Goal: Task Accomplishment & Management: Use online tool/utility

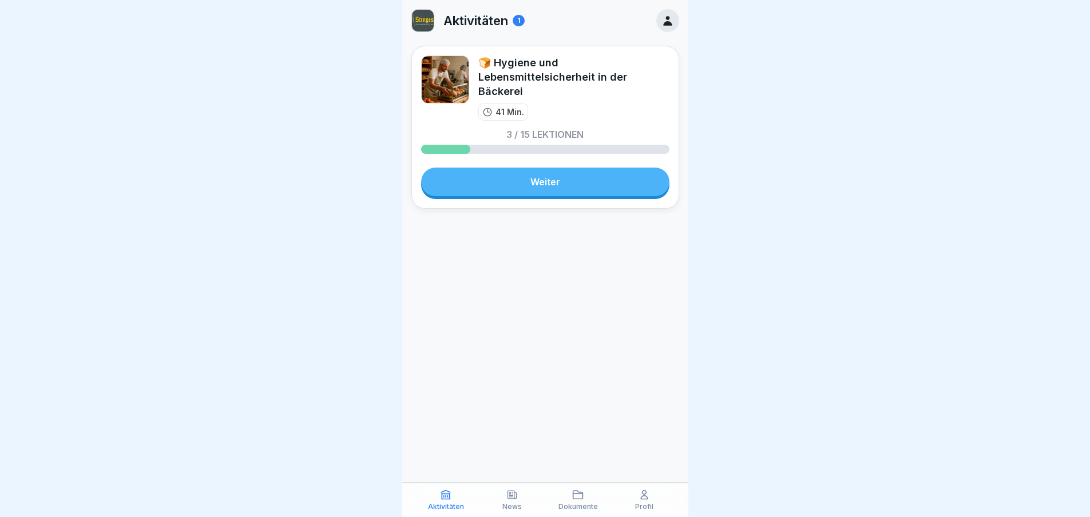
click at [671, 13] on div at bounding box center [667, 20] width 23 height 23
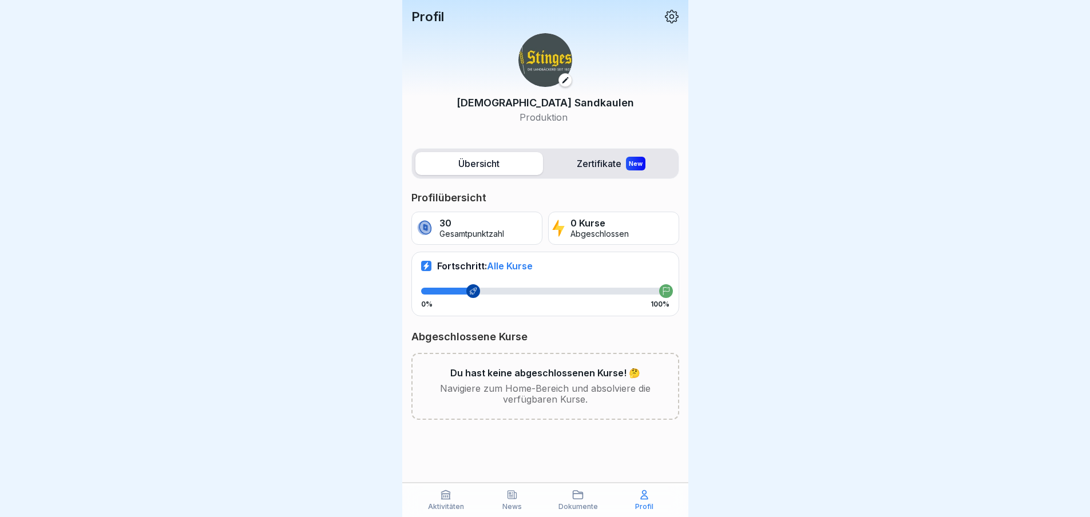
click at [565, 80] on icon at bounding box center [565, 80] width 8 height 8
click at [634, 502] on div "Profil" at bounding box center [644, 500] width 61 height 22
click at [674, 13] on icon at bounding box center [672, 17] width 14 height 14
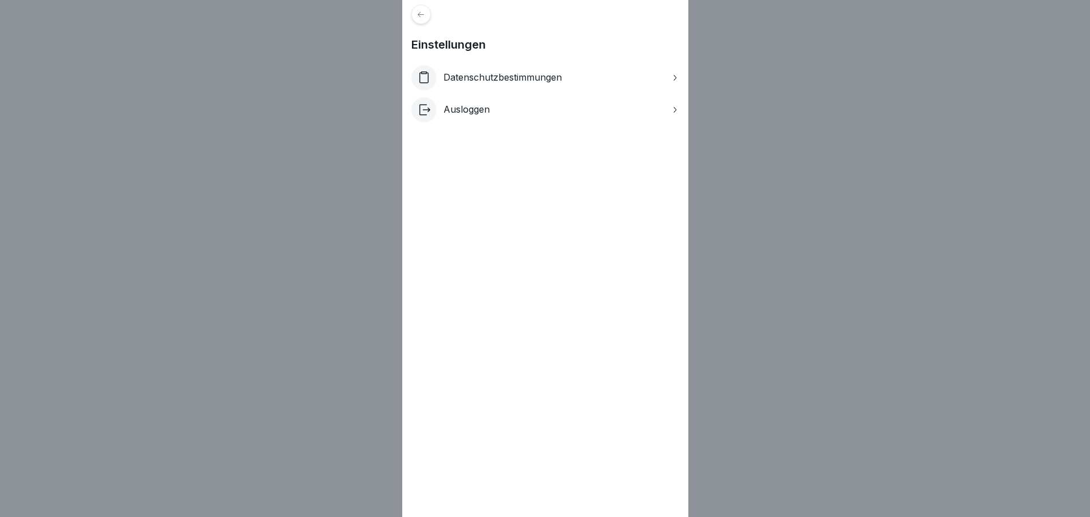
click at [424, 20] on div at bounding box center [420, 14] width 19 height 19
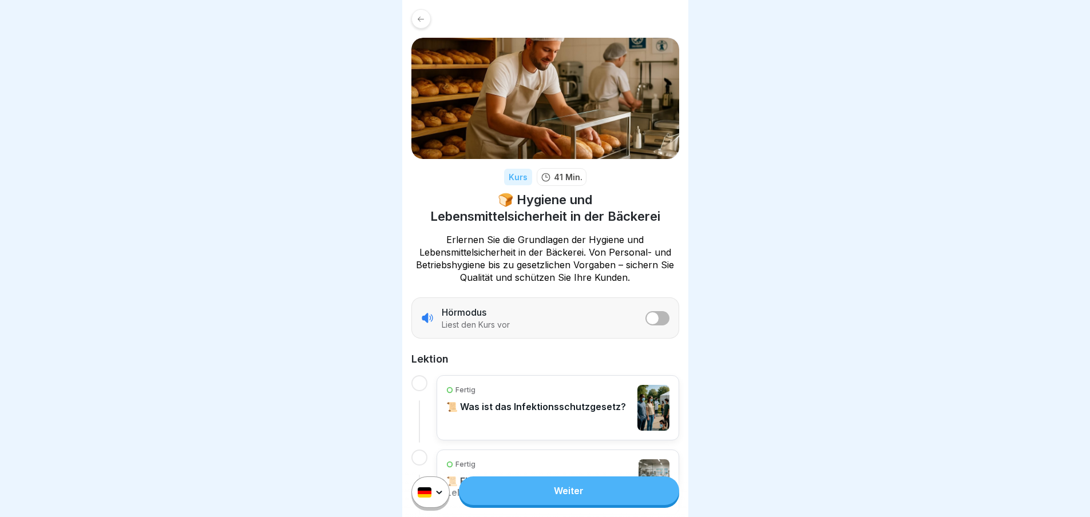
click at [418, 20] on icon at bounding box center [420, 19] width 9 height 9
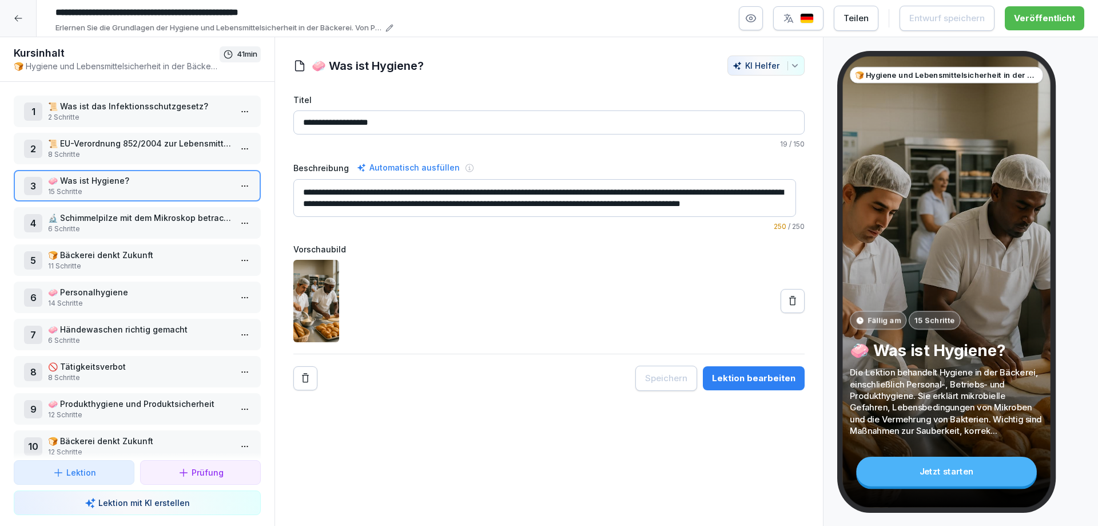
click at [82, 13] on input "**********" at bounding box center [221, 12] width 343 height 19
click at [19, 20] on icon at bounding box center [18, 18] width 9 height 9
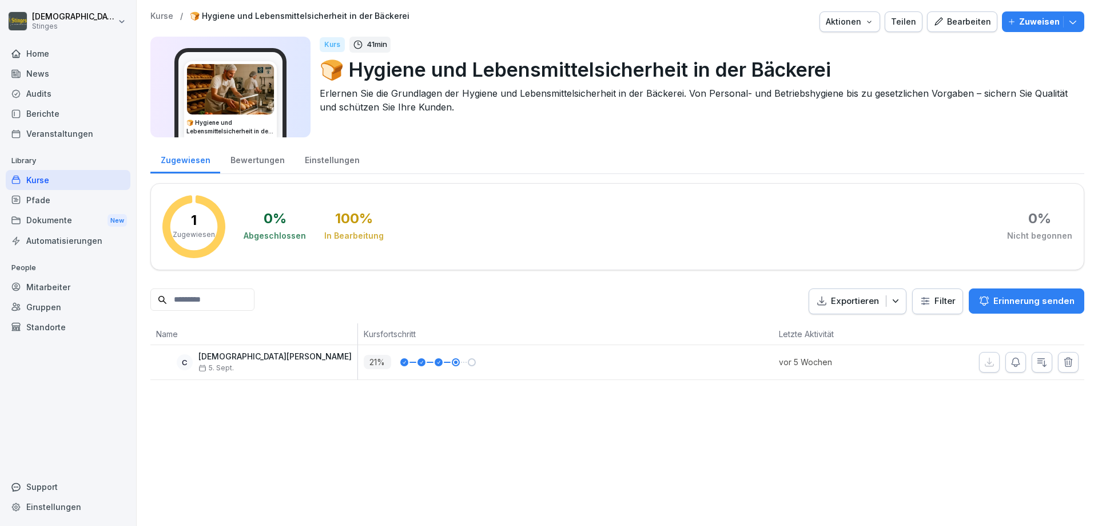
click at [1024, 308] on button "Erinnerung senden" at bounding box center [1027, 300] width 116 height 25
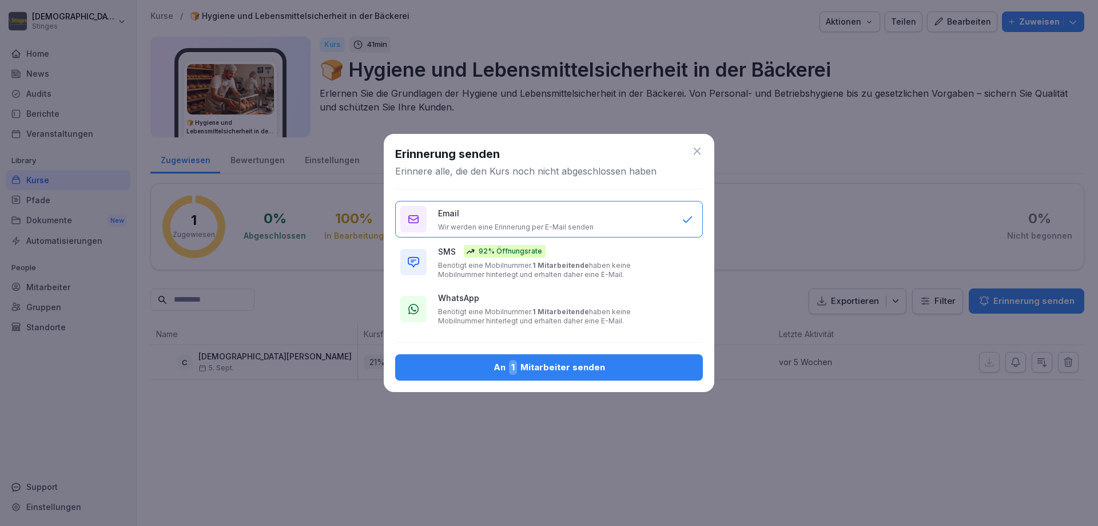
click at [700, 153] on icon at bounding box center [697, 151] width 7 height 7
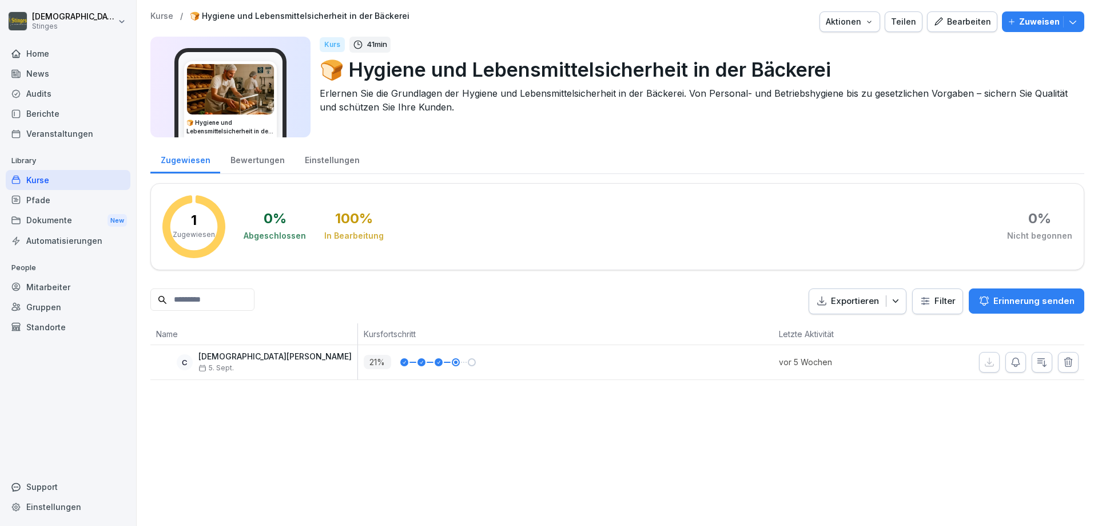
click at [264, 164] on div "Bewertungen" at bounding box center [257, 158] width 74 height 29
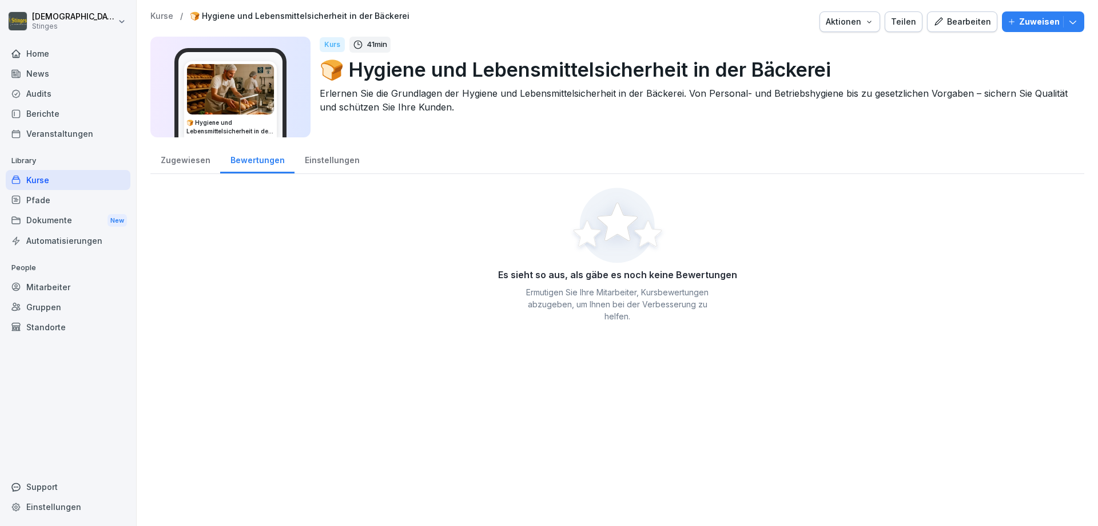
click at [342, 160] on div "Einstellungen" at bounding box center [332, 158] width 75 height 29
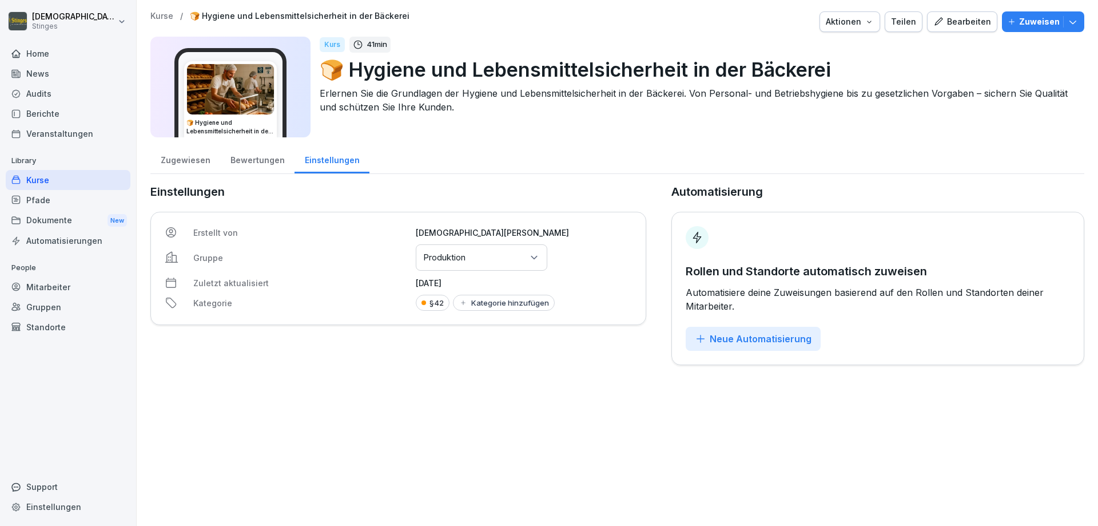
click at [173, 158] on div "Zugewiesen" at bounding box center [185, 158] width 70 height 29
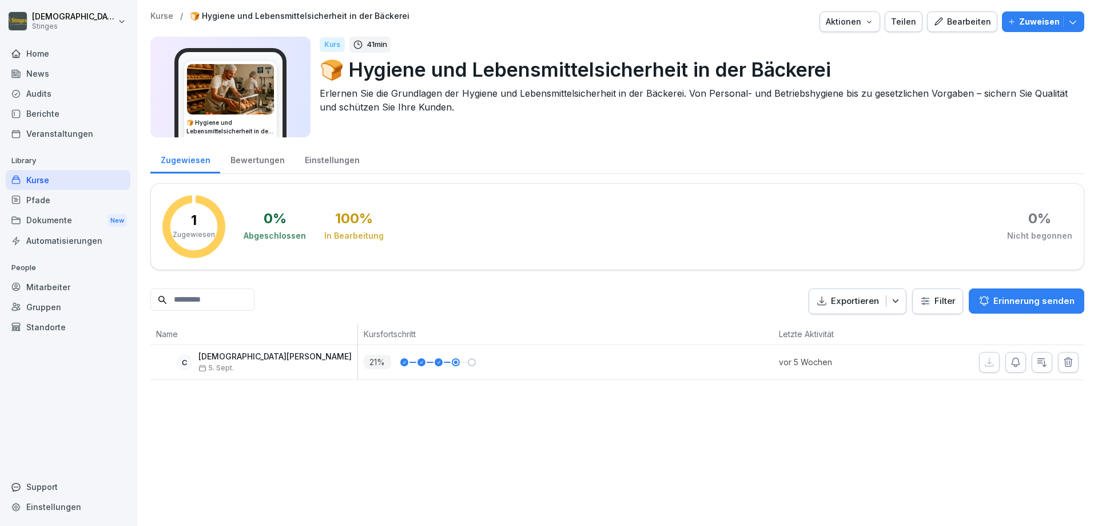
click at [50, 116] on div "Berichte" at bounding box center [68, 114] width 125 height 20
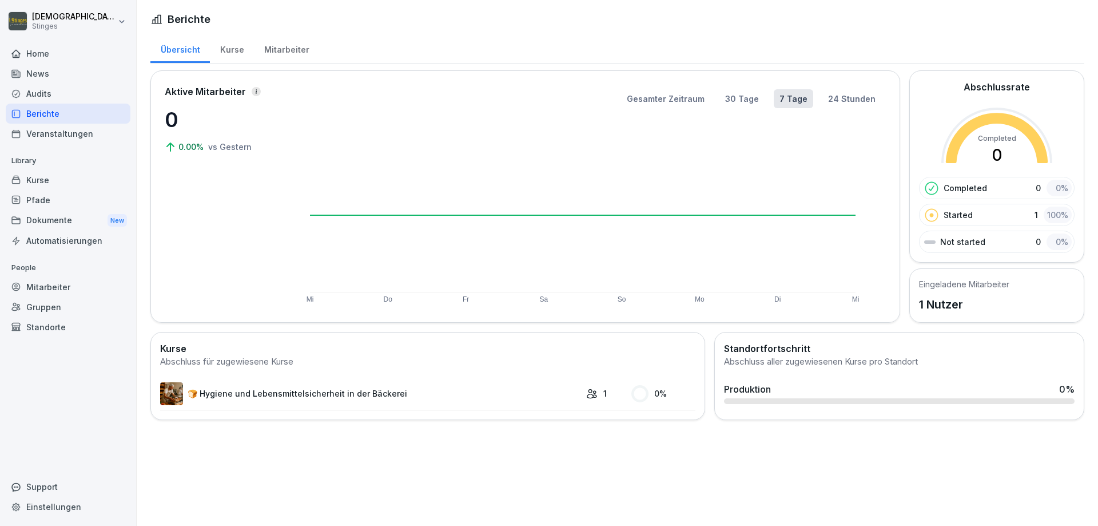
click at [233, 53] on div "Kurse" at bounding box center [232, 48] width 44 height 29
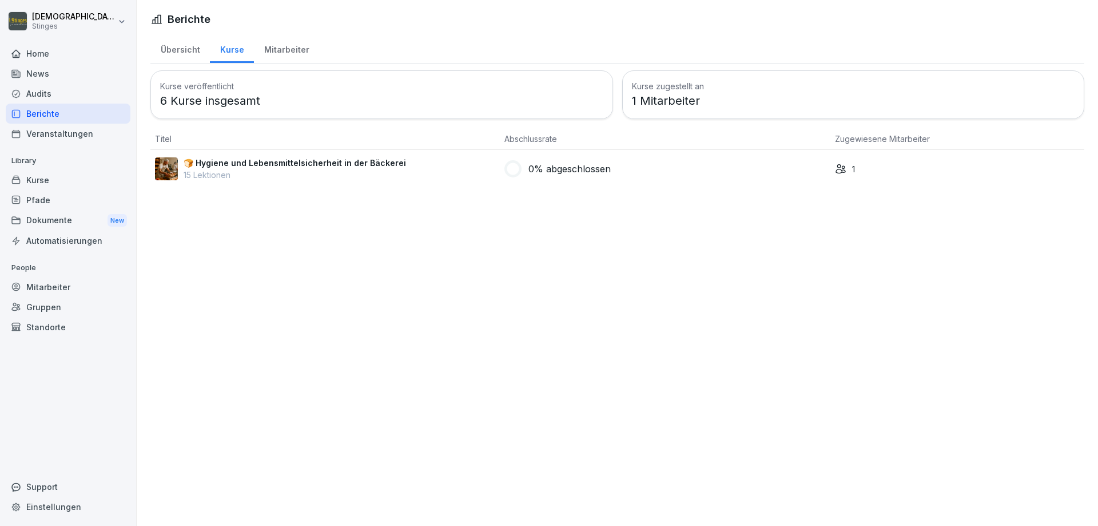
click at [59, 176] on div "Kurse" at bounding box center [68, 180] width 125 height 20
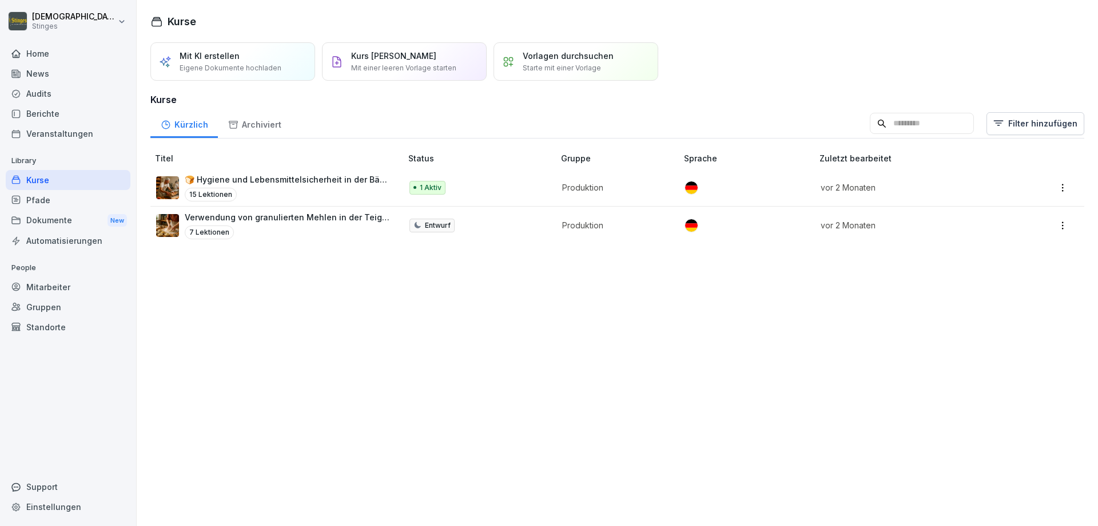
click at [311, 218] on p "Verwendung von granulierten Mehlen in der Teigherstellung" at bounding box center [287, 217] width 205 height 12
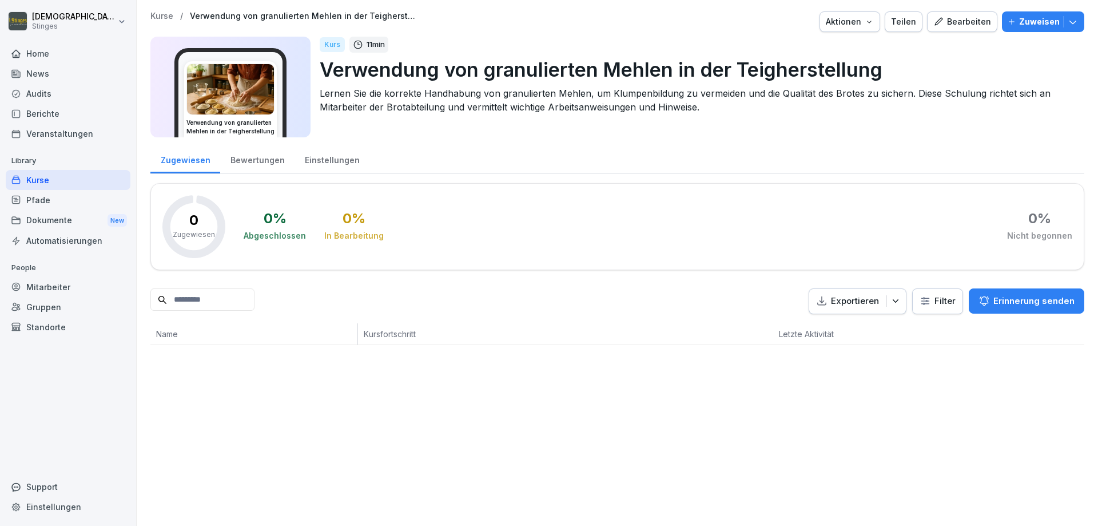
click at [968, 25] on div "Bearbeiten" at bounding box center [963, 21] width 58 height 13
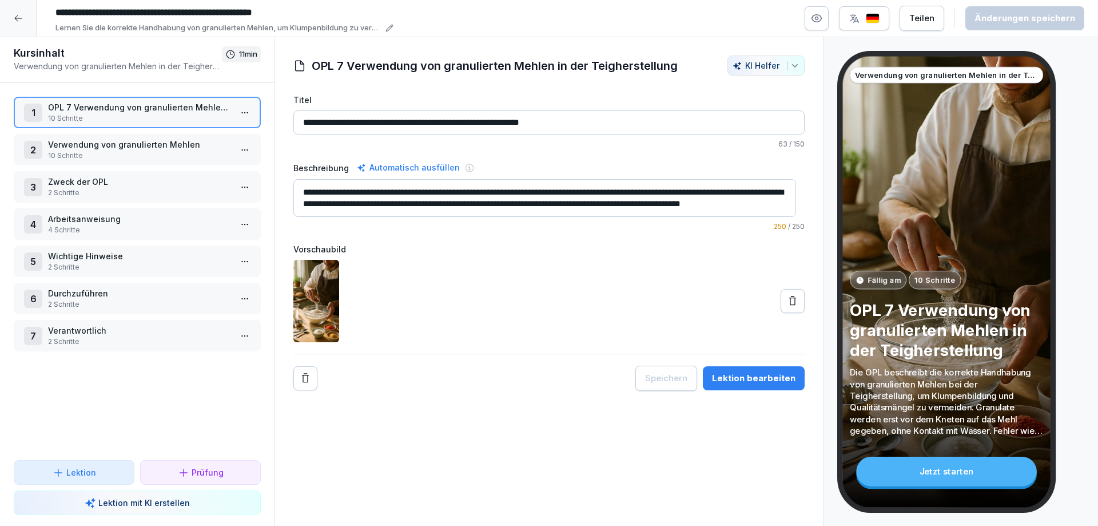
scroll to position [11, 0]
click at [64, 145] on p "Verwendung von granulierten Mehlen" at bounding box center [139, 144] width 183 height 12
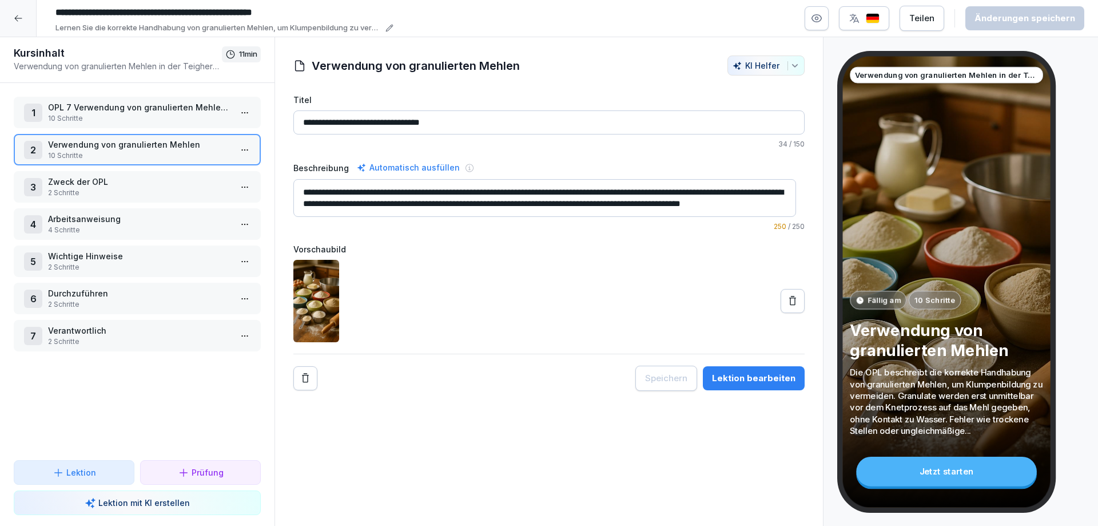
click at [116, 185] on p "Zweck der OPL" at bounding box center [139, 182] width 183 height 12
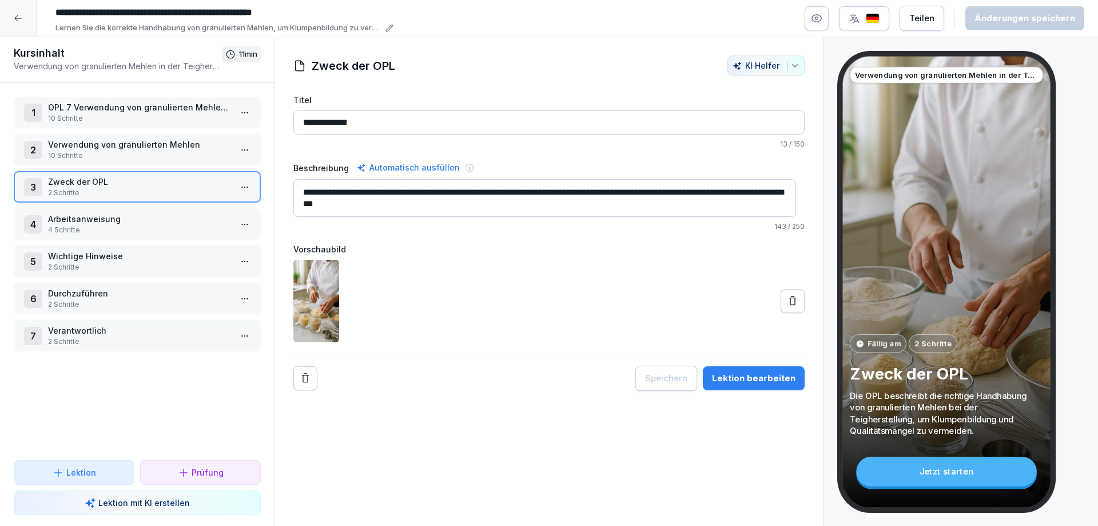
click at [116, 222] on p "Arbeitsanweisung" at bounding box center [139, 219] width 183 height 12
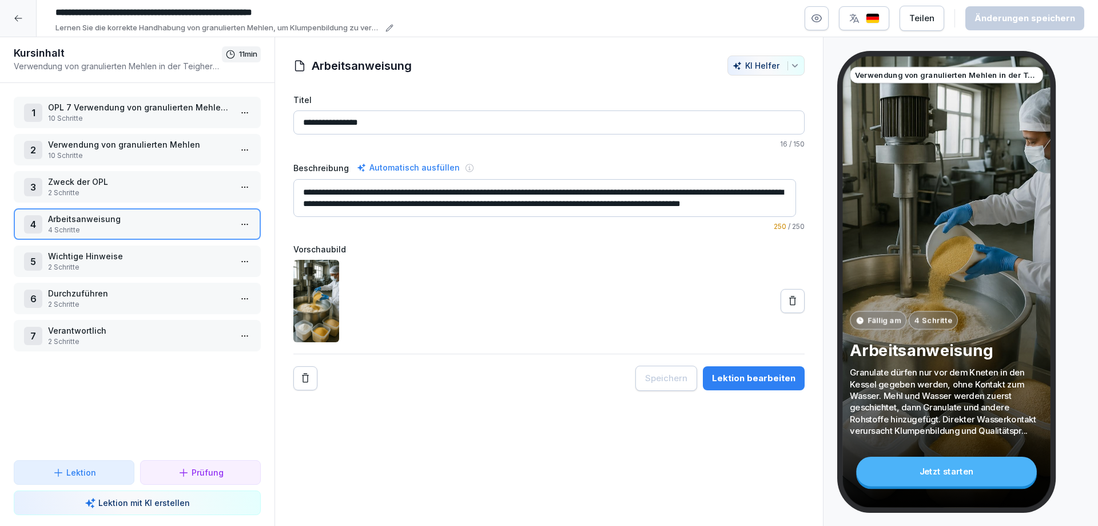
click at [105, 263] on p "2 Schritte" at bounding box center [139, 267] width 183 height 10
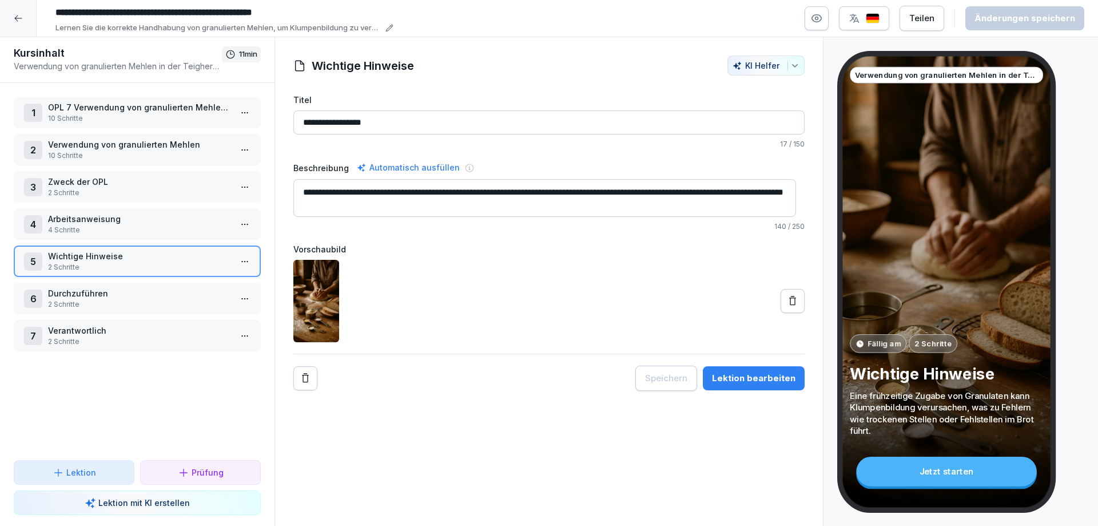
click at [78, 300] on p "2 Schritte" at bounding box center [139, 304] width 183 height 10
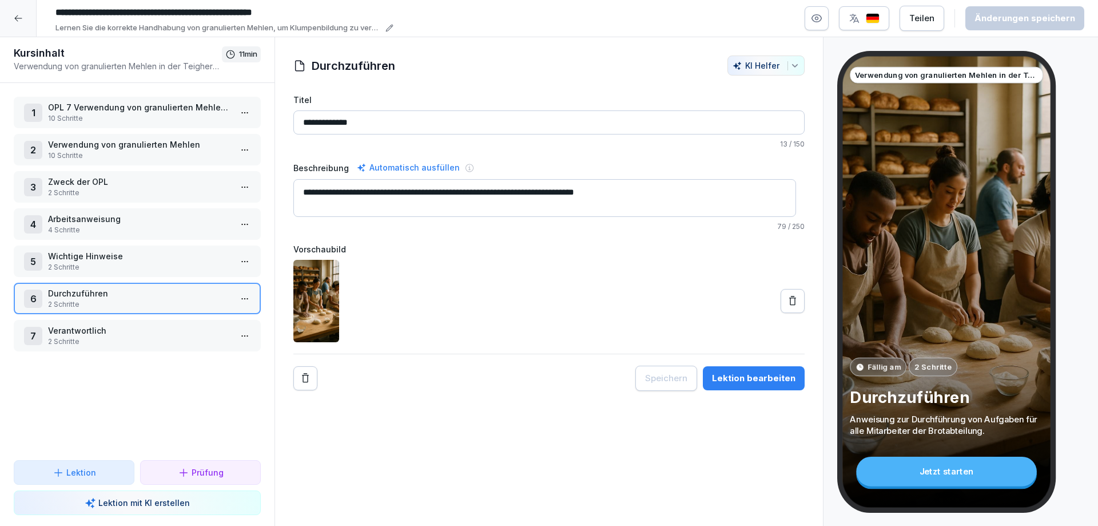
click at [78, 336] on p "2 Schritte" at bounding box center [139, 341] width 183 height 10
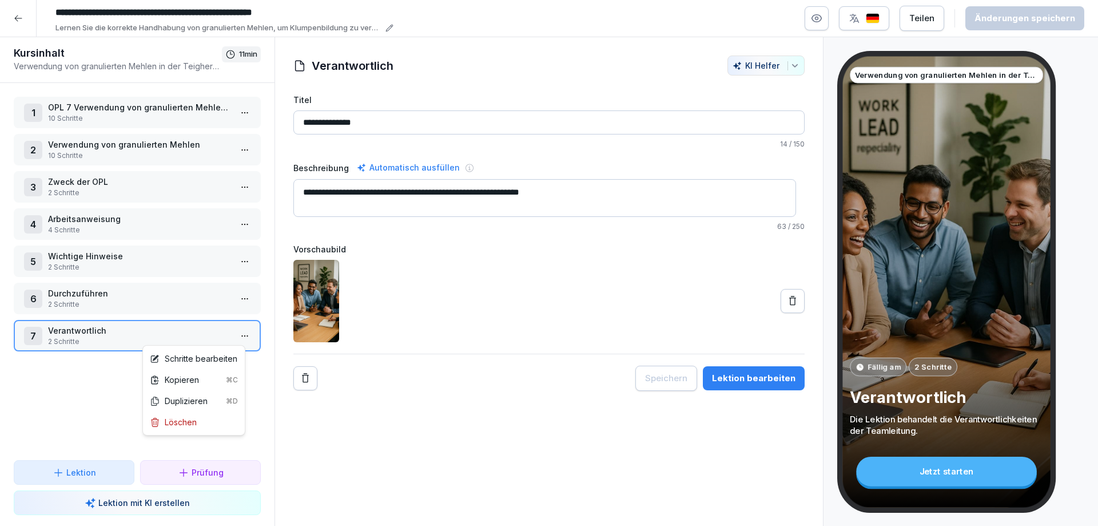
click at [237, 336] on html "**********" at bounding box center [549, 263] width 1098 height 526
click at [174, 435] on html "**********" at bounding box center [549, 263] width 1098 height 526
click at [236, 339] on html "**********" at bounding box center [549, 263] width 1098 height 526
click at [181, 415] on div "Löschen" at bounding box center [193, 421] width 97 height 21
